Goal: Use online tool/utility: Utilize a website feature to perform a specific function

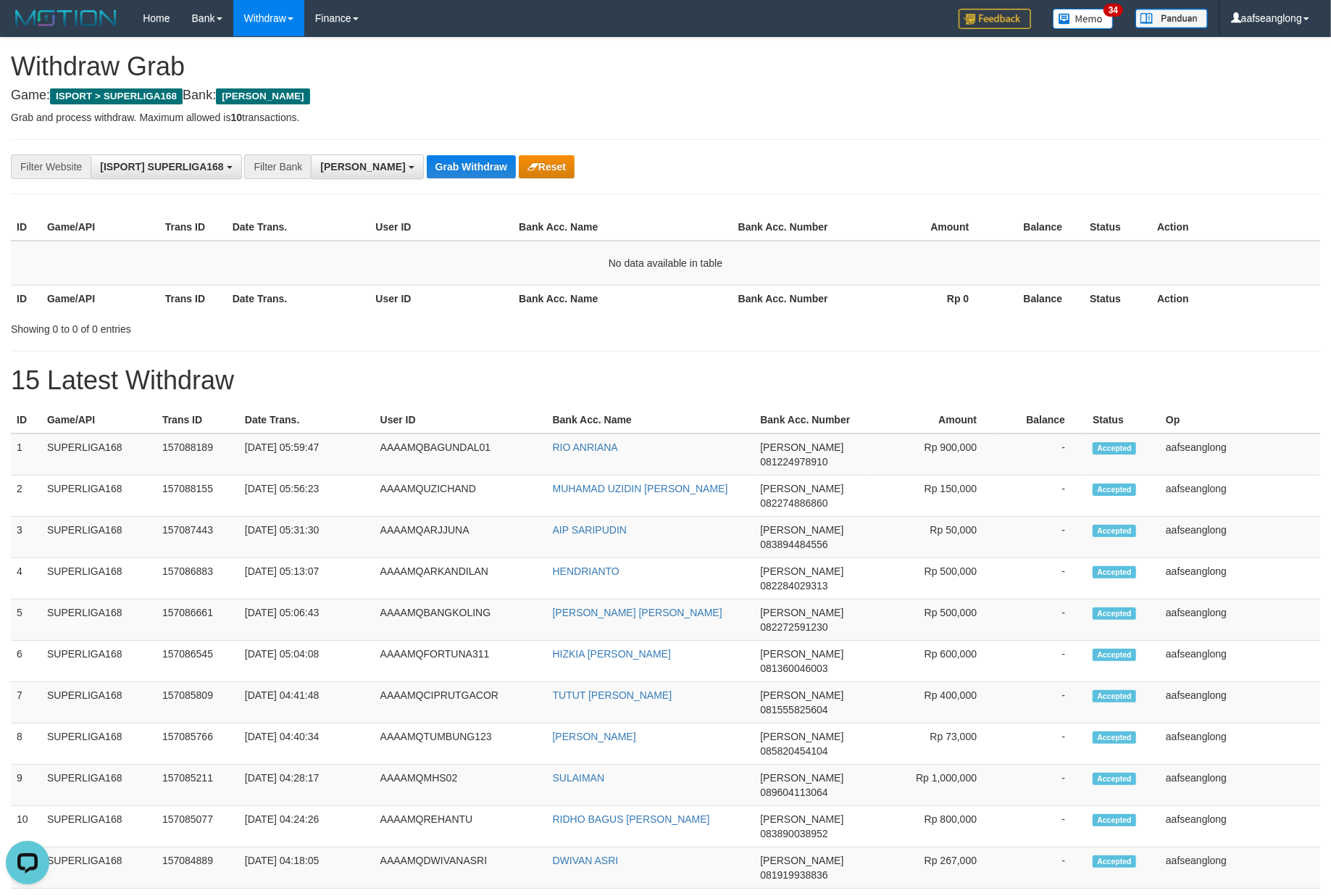
click at [427, 155] on button "Grab Withdraw" at bounding box center [471, 166] width 89 height 23
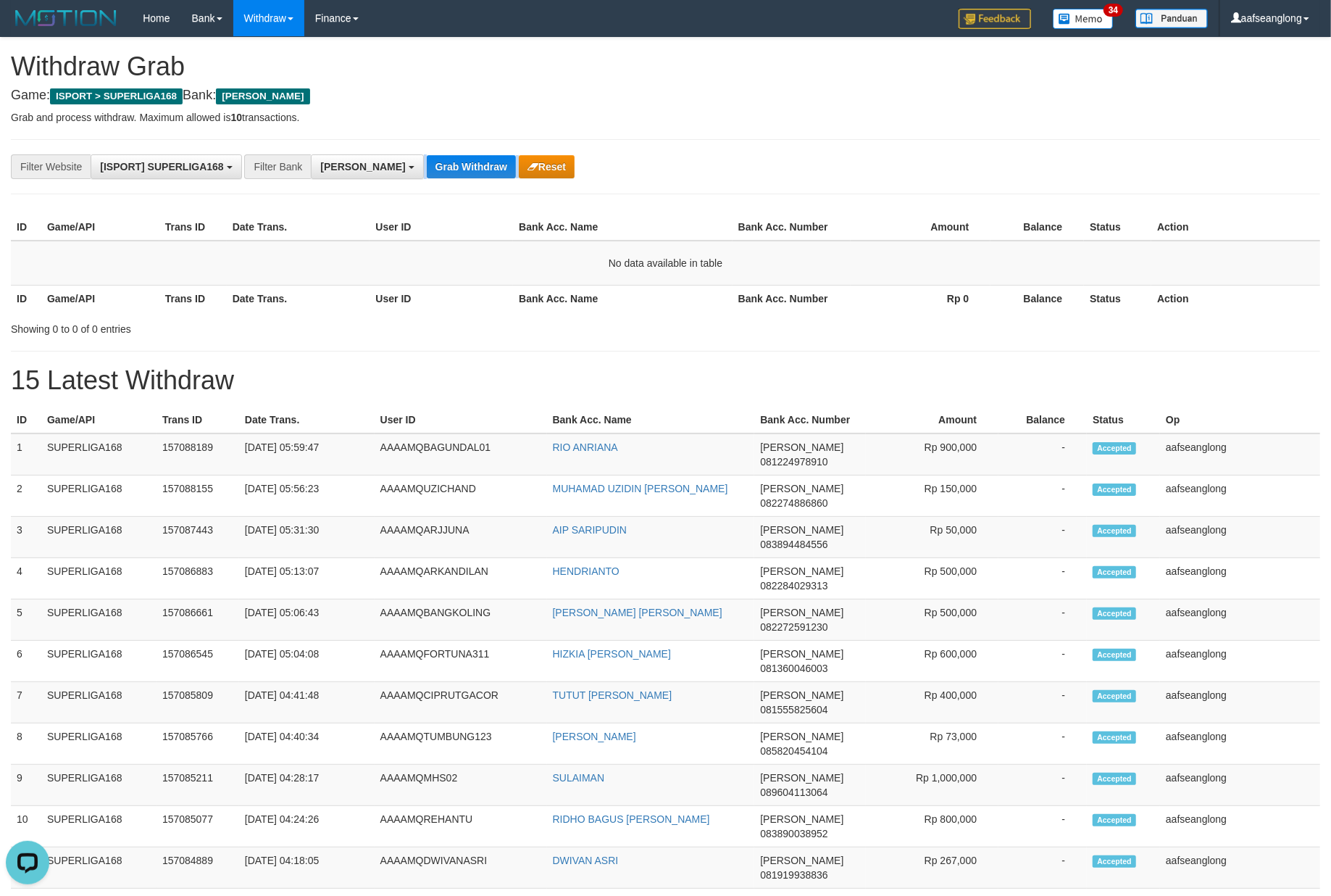
drag, startPoint x: 415, startPoint y: 154, endPoint x: 1339, endPoint y: 297, distance: 935.0
click at [442, 154] on div "**********" at bounding box center [555, 166] width 1109 height 24
click at [435, 168] on button "Grab Withdraw" at bounding box center [471, 166] width 89 height 23
click at [433, 168] on button "Grab Withdraw" at bounding box center [471, 166] width 89 height 23
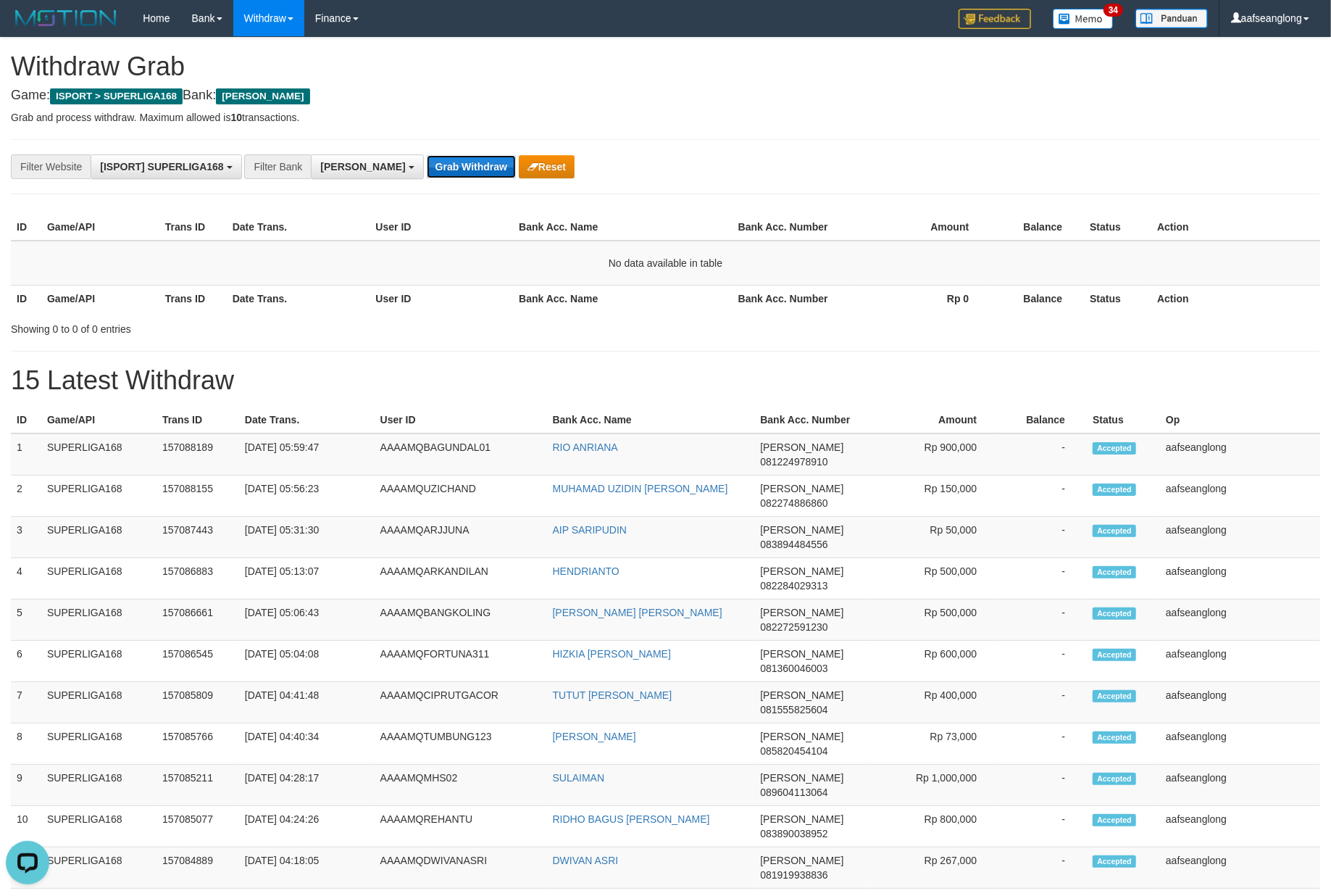
click at [433, 168] on button "Grab Withdraw" at bounding box center [471, 166] width 89 height 23
